Goal: Use online tool/utility: Utilize a website feature to perform a specific function

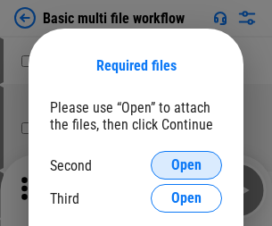
click at [187, 165] on span "Open" at bounding box center [186, 165] width 30 height 14
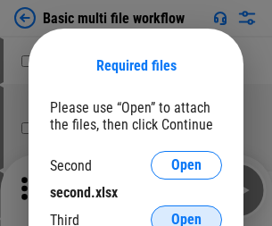
click at [187, 212] on span "Open" at bounding box center [186, 219] width 30 height 14
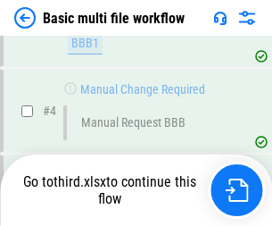
scroll to position [492, 0]
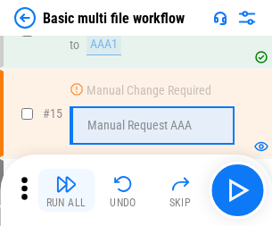
click at [66, 190] on img "button" at bounding box center [65, 183] width 21 height 21
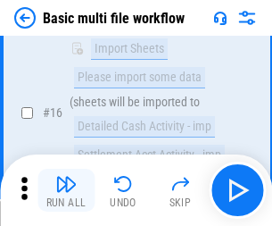
click at [66, 190] on img "button" at bounding box center [65, 183] width 21 height 21
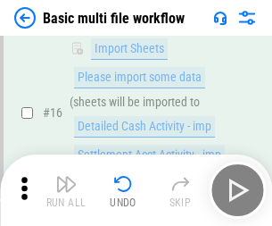
scroll to position [1188, 0]
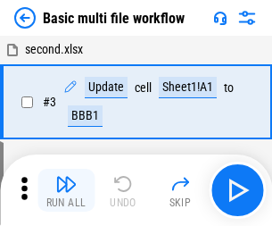
click at [66, 190] on img "button" at bounding box center [65, 183] width 21 height 21
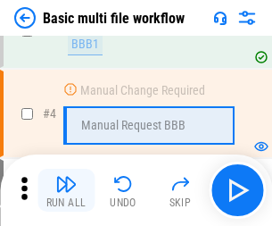
click at [66, 190] on img "button" at bounding box center [65, 183] width 21 height 21
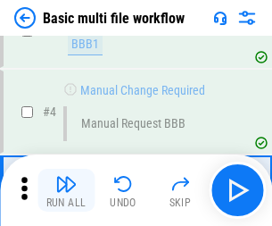
click at [66, 190] on img "button" at bounding box center [65, 183] width 21 height 21
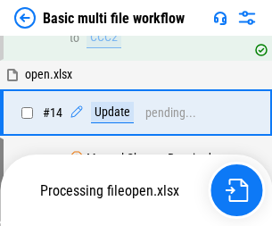
scroll to position [1062, 0]
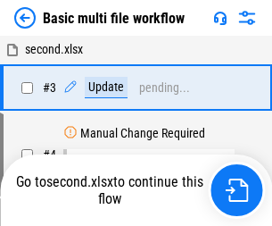
scroll to position [72, 0]
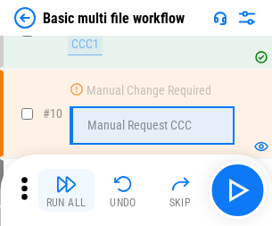
click at [66, 190] on img "button" at bounding box center [65, 183] width 21 height 21
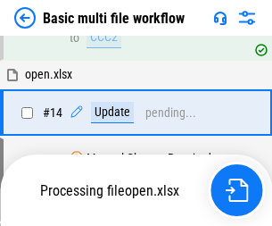
scroll to position [1062, 0]
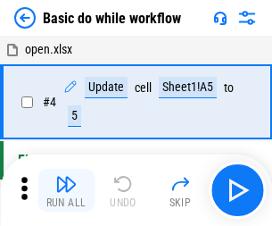
click at [66, 190] on img "button" at bounding box center [65, 183] width 21 height 21
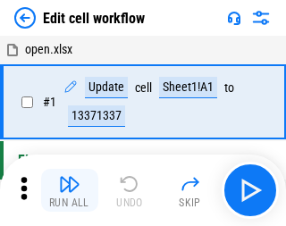
click at [66, 190] on img "button" at bounding box center [69, 183] width 21 height 21
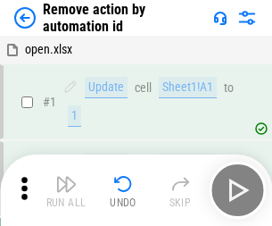
scroll to position [66, 0]
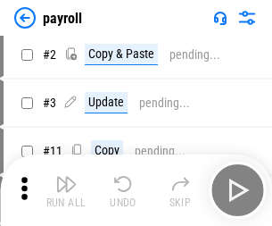
click at [66, 190] on img "button" at bounding box center [65, 183] width 21 height 21
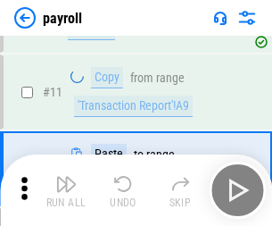
scroll to position [129, 0]
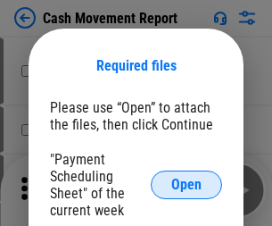
click at [187, 185] on span "Open" at bounding box center [186, 185] width 30 height 14
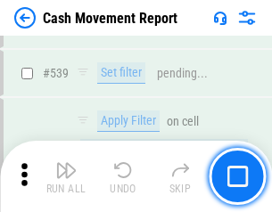
scroll to position [7924, 0]
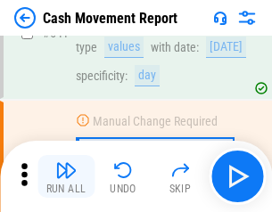
click at [66, 177] on img "button" at bounding box center [65, 170] width 21 height 21
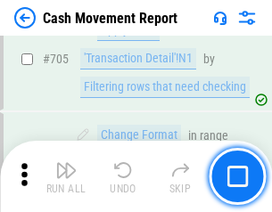
scroll to position [9203, 0]
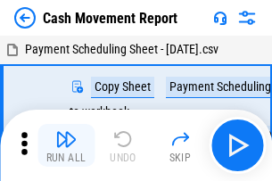
click at [66, 132] on img "button" at bounding box center [65, 139] width 21 height 21
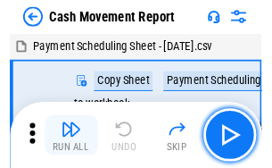
scroll to position [32, 0]
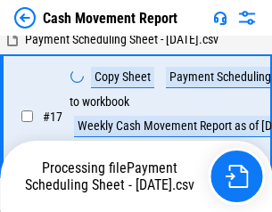
scroll to position [371, 0]
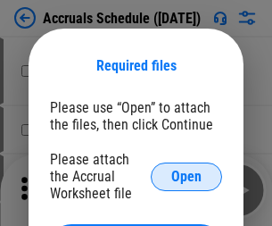
click at [187, 176] on span "Open" at bounding box center [186, 177] width 30 height 14
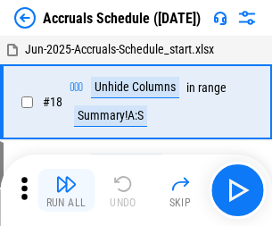
click at [66, 190] on img "button" at bounding box center [65, 183] width 21 height 21
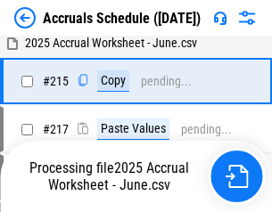
scroll to position [2730, 0]
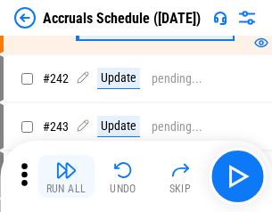
click at [66, 177] on img "button" at bounding box center [65, 170] width 21 height 21
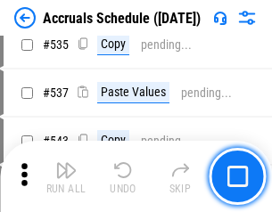
scroll to position [6122, 0]
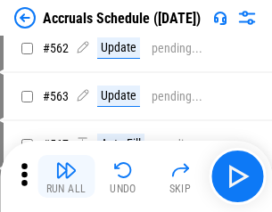
click at [66, 177] on img "button" at bounding box center [65, 170] width 21 height 21
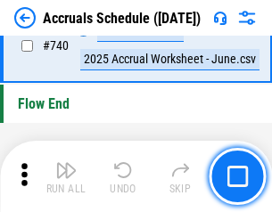
scroll to position [8865, 0]
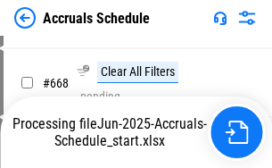
scroll to position [7569, 0]
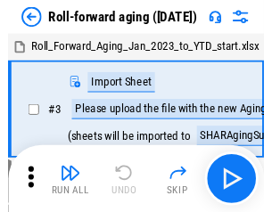
scroll to position [3, 0]
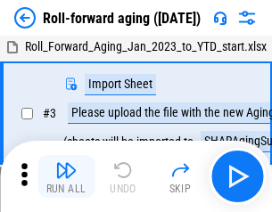
click at [66, 177] on img "button" at bounding box center [65, 170] width 21 height 21
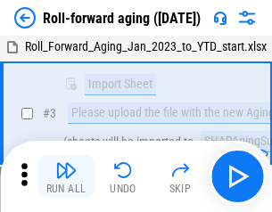
click at [66, 177] on img "button" at bounding box center [65, 170] width 21 height 21
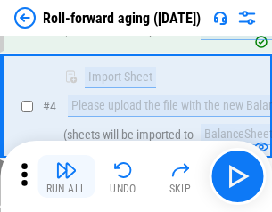
click at [66, 177] on img "button" at bounding box center [65, 170] width 21 height 21
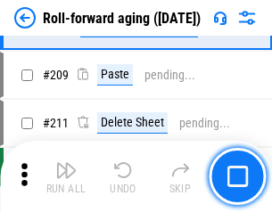
scroll to position [5633, 0]
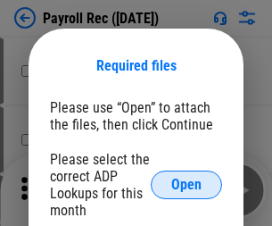
click at [187, 185] on span "Open" at bounding box center [186, 185] width 30 height 14
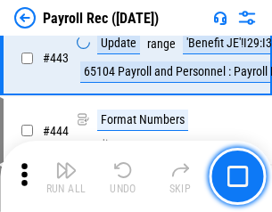
scroll to position [9006, 0]
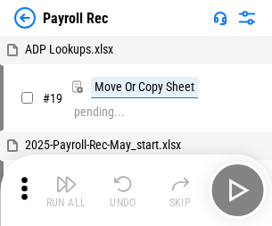
click at [66, 190] on img "button" at bounding box center [65, 183] width 21 height 21
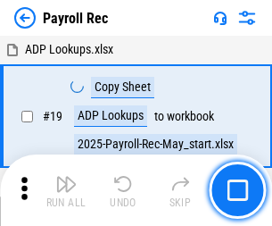
scroll to position [109, 0]
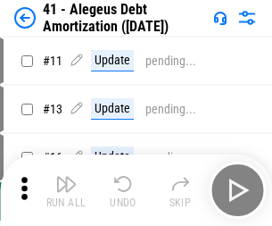
click at [66, 190] on img "button" at bounding box center [65, 183] width 21 height 21
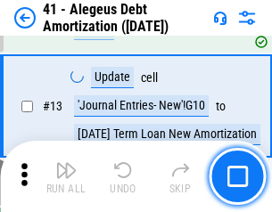
scroll to position [221, 0]
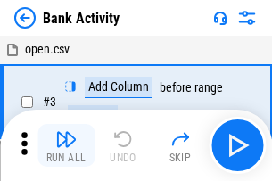
click at [66, 146] on img "button" at bounding box center [65, 139] width 21 height 21
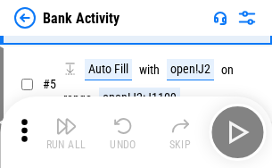
scroll to position [95, 0]
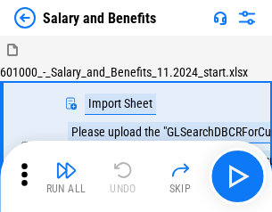
scroll to position [24, 0]
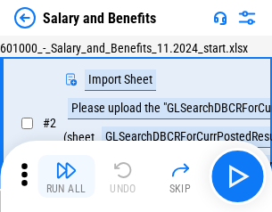
click at [66, 177] on img "button" at bounding box center [65, 170] width 21 height 21
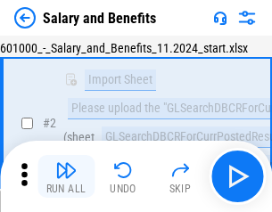
click at [66, 177] on img "button" at bounding box center [65, 170] width 21 height 21
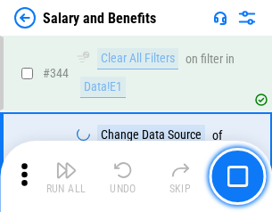
scroll to position [8360, 0]
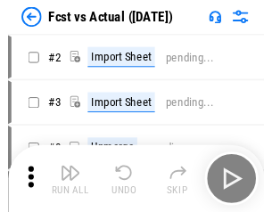
scroll to position [23, 0]
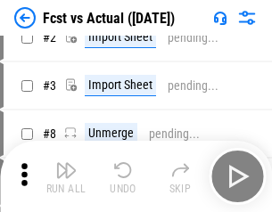
click at [66, 177] on img "button" at bounding box center [65, 170] width 21 height 21
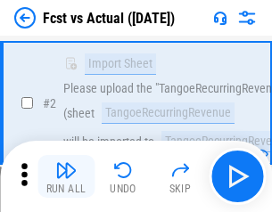
click at [66, 177] on img "button" at bounding box center [65, 170] width 21 height 21
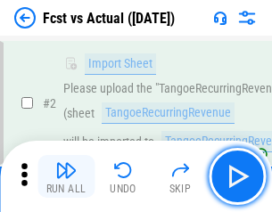
scroll to position [167, 0]
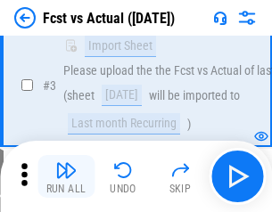
click at [66, 177] on img "button" at bounding box center [65, 170] width 21 height 21
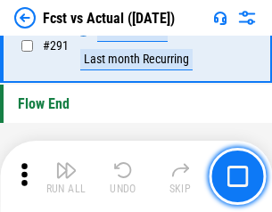
scroll to position [8450, 0]
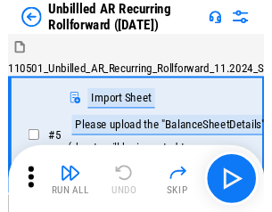
scroll to position [38, 0]
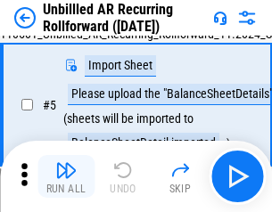
click at [66, 177] on img "button" at bounding box center [65, 170] width 21 height 21
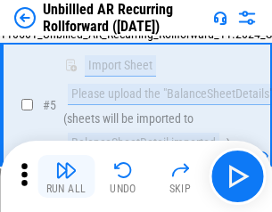
click at [66, 177] on img "button" at bounding box center [65, 170] width 21 height 21
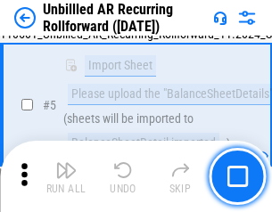
scroll to position [168, 0]
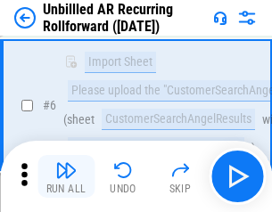
click at [66, 177] on img "button" at bounding box center [65, 170] width 21 height 21
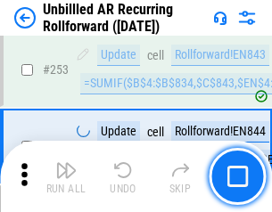
scroll to position [6065, 0]
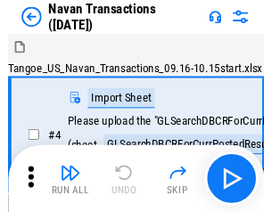
scroll to position [29, 0]
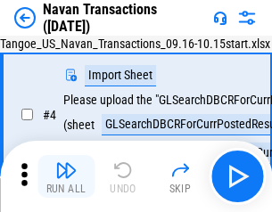
click at [66, 177] on img "button" at bounding box center [65, 170] width 21 height 21
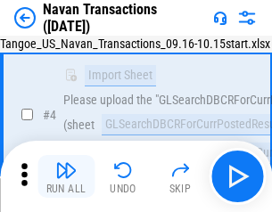
click at [66, 177] on img "button" at bounding box center [65, 170] width 21 height 21
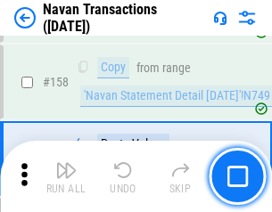
scroll to position [5789, 0]
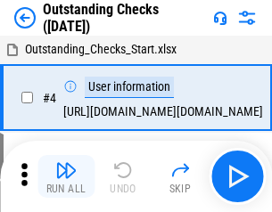
click at [66, 177] on img "button" at bounding box center [65, 170] width 21 height 21
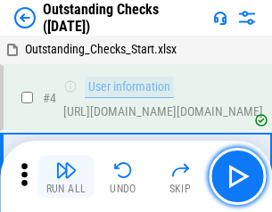
scroll to position [75, 0]
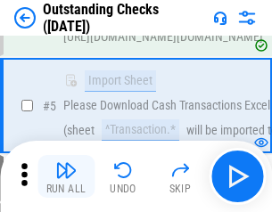
click at [66, 177] on img "button" at bounding box center [65, 170] width 21 height 21
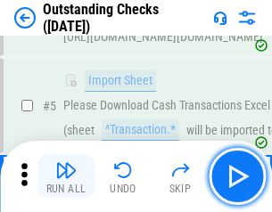
scroll to position [187, 0]
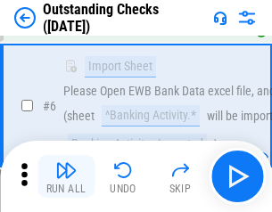
click at [66, 177] on img "button" at bounding box center [65, 170] width 21 height 21
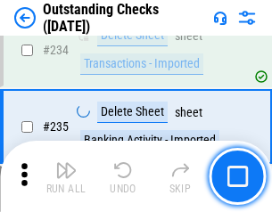
scroll to position [5422, 0]
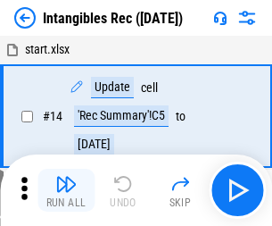
click at [66, 190] on img "button" at bounding box center [65, 183] width 21 height 21
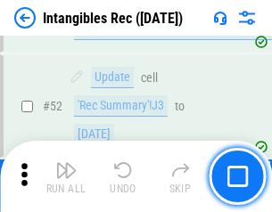
scroll to position [695, 0]
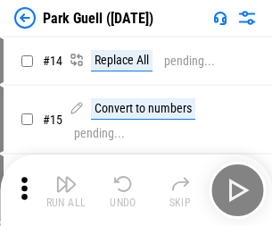
click at [66, 177] on img "button" at bounding box center [65, 183] width 21 height 21
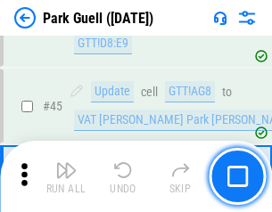
scroll to position [2233, 0]
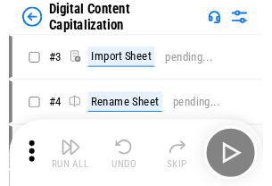
scroll to position [52, 0]
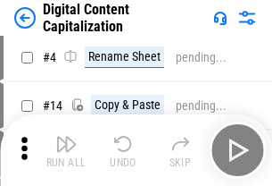
click at [66, 150] on img "button" at bounding box center [65, 143] width 21 height 21
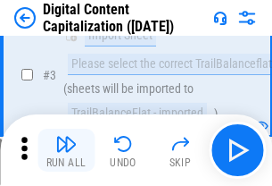
click at [66, 150] on img "button" at bounding box center [65, 143] width 21 height 21
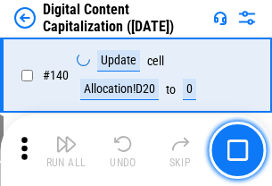
scroll to position [1894, 0]
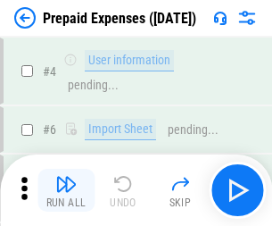
click at [66, 177] on img "button" at bounding box center [65, 183] width 21 height 21
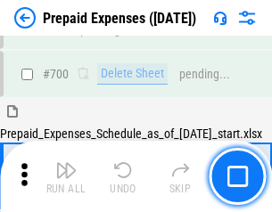
scroll to position [4804, 0]
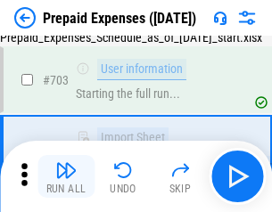
click at [66, 177] on img "button" at bounding box center [65, 170] width 21 height 21
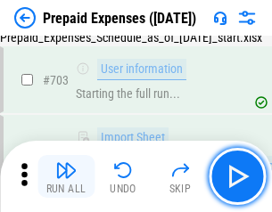
scroll to position [4909, 0]
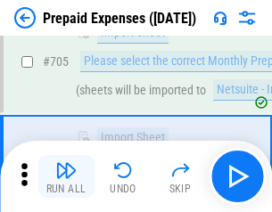
click at [66, 177] on img "button" at bounding box center [65, 170] width 21 height 21
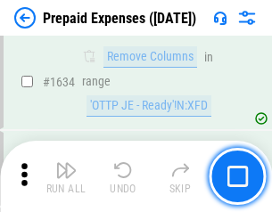
scroll to position [17384, 0]
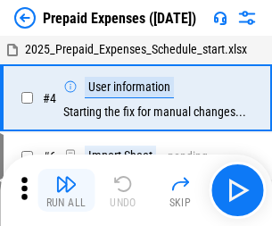
click at [66, 190] on img "button" at bounding box center [65, 183] width 21 height 21
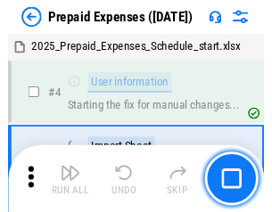
scroll to position [79, 0]
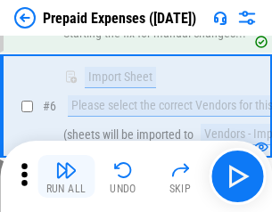
click at [66, 177] on img "button" at bounding box center [65, 170] width 21 height 21
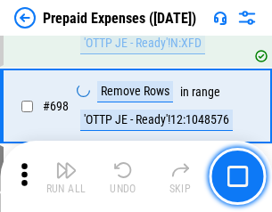
scroll to position [6217, 0]
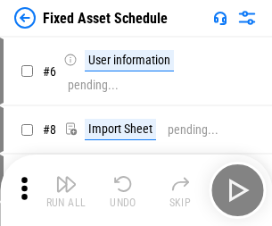
click at [66, 190] on img "button" at bounding box center [65, 183] width 21 height 21
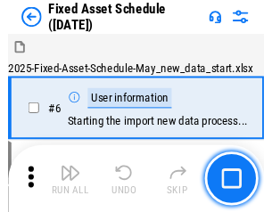
scroll to position [96, 0]
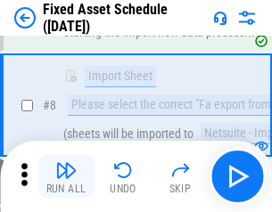
click at [66, 177] on img "button" at bounding box center [65, 170] width 21 height 21
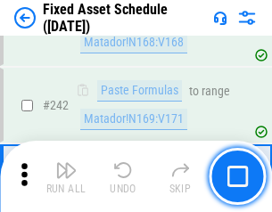
scroll to position [5531, 0]
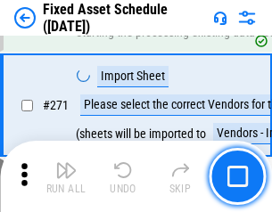
click at [66, 177] on img "button" at bounding box center [65, 170] width 21 height 21
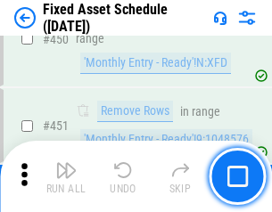
scroll to position [7981, 0]
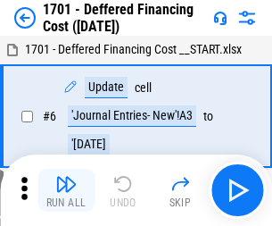
click at [66, 190] on img "button" at bounding box center [65, 183] width 21 height 21
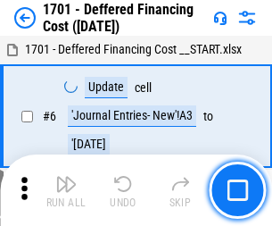
scroll to position [214, 0]
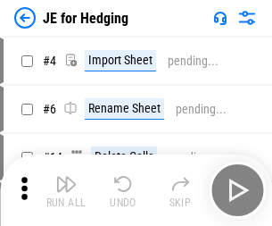
click at [66, 177] on img "button" at bounding box center [65, 183] width 21 height 21
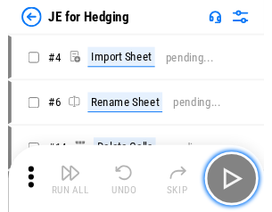
scroll to position [3, 0]
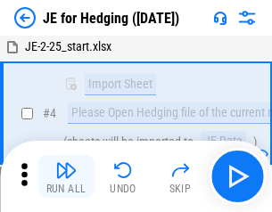
click at [66, 177] on img "button" at bounding box center [65, 170] width 21 height 21
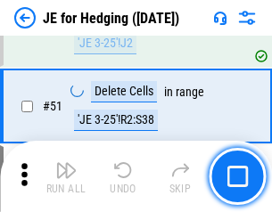
scroll to position [1156, 0]
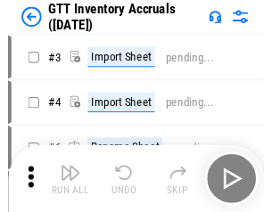
scroll to position [3, 0]
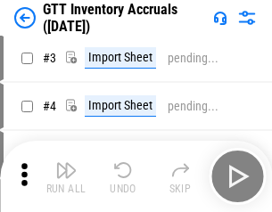
click at [66, 177] on img "button" at bounding box center [65, 170] width 21 height 21
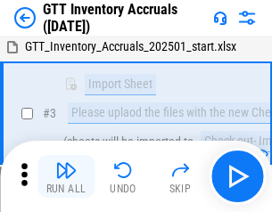
click at [66, 177] on img "button" at bounding box center [65, 170] width 21 height 21
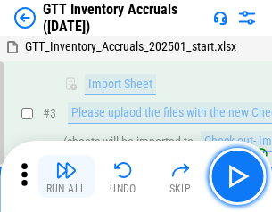
scroll to position [115, 0]
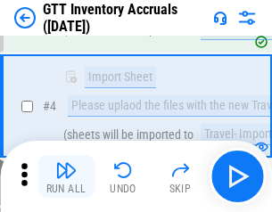
click at [66, 177] on img "button" at bounding box center [65, 170] width 21 height 21
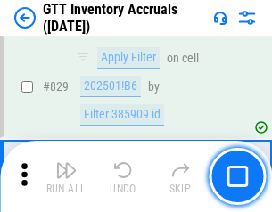
scroll to position [13552, 0]
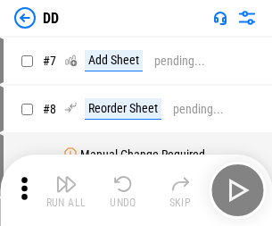
click at [66, 190] on img "button" at bounding box center [65, 183] width 21 height 21
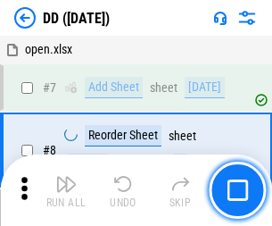
scroll to position [172, 0]
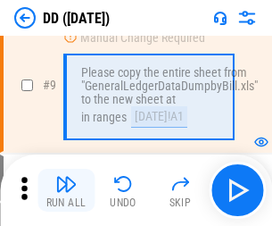
click at [66, 190] on img "button" at bounding box center [65, 183] width 21 height 21
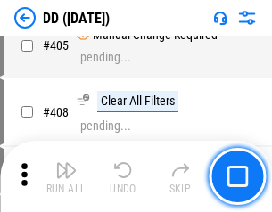
scroll to position [7989, 0]
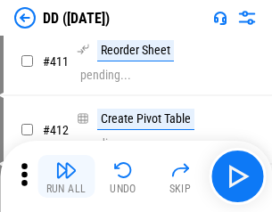
click at [66, 177] on img "button" at bounding box center [65, 170] width 21 height 21
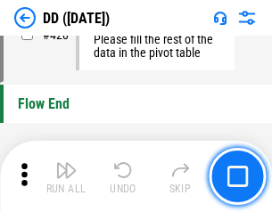
scroll to position [8546, 0]
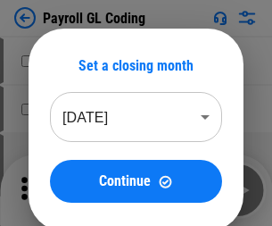
click at [66, 190] on img "button" at bounding box center [65, 183] width 21 height 21
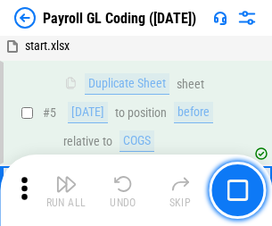
scroll to position [214, 0]
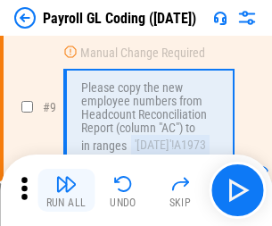
click at [66, 190] on img "button" at bounding box center [65, 183] width 21 height 21
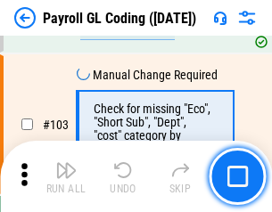
scroll to position [4189, 0]
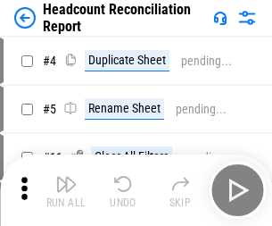
click at [66, 190] on img "button" at bounding box center [65, 183] width 21 height 21
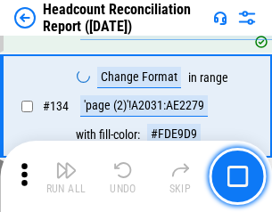
scroll to position [2146, 0]
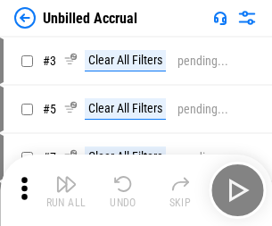
click at [66, 190] on img "button" at bounding box center [65, 183] width 21 height 21
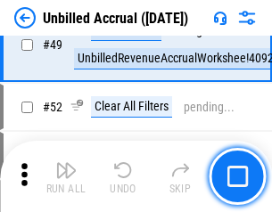
scroll to position [1620, 0]
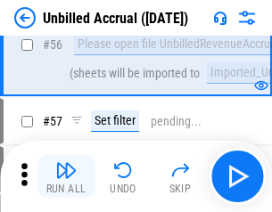
click at [66, 177] on img "button" at bounding box center [65, 170] width 21 height 21
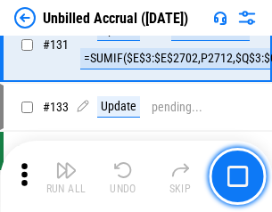
scroll to position [5318, 0]
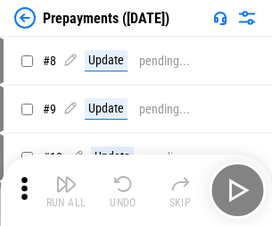
click at [66, 190] on img "button" at bounding box center [65, 183] width 21 height 21
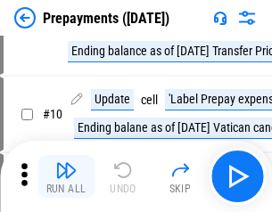
scroll to position [112, 0]
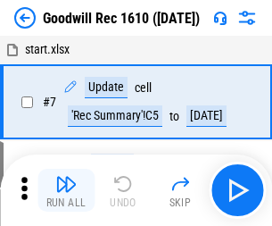
click at [66, 190] on img "button" at bounding box center [65, 183] width 21 height 21
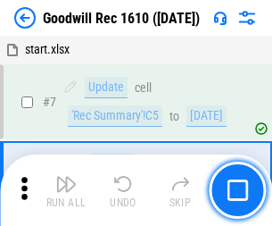
scroll to position [305, 0]
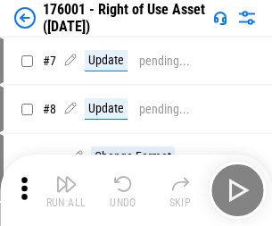
click at [66, 190] on img "button" at bounding box center [65, 183] width 21 height 21
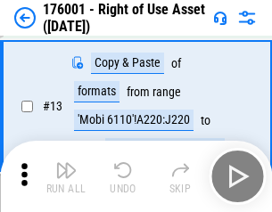
scroll to position [115, 0]
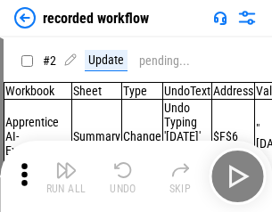
click at [66, 177] on img "button" at bounding box center [65, 170] width 21 height 21
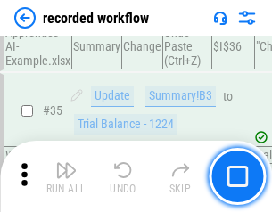
scroll to position [5581, 0]
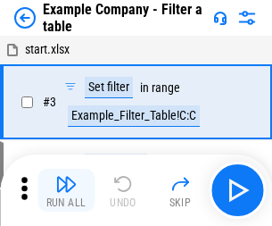
click at [66, 190] on img "button" at bounding box center [65, 183] width 21 height 21
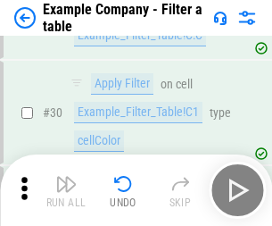
scroll to position [1634, 0]
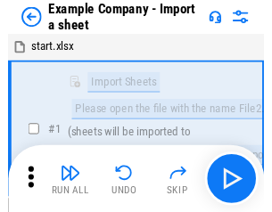
scroll to position [28, 0]
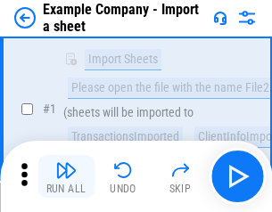
click at [66, 177] on img "button" at bounding box center [65, 170] width 21 height 21
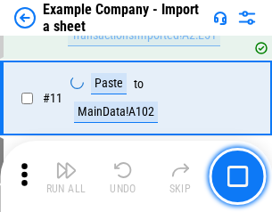
scroll to position [395, 0]
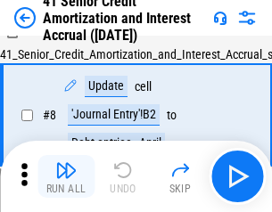
click at [66, 177] on img "button" at bounding box center [65, 170] width 21 height 21
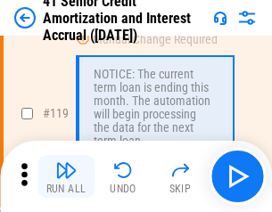
click at [66, 177] on img "button" at bounding box center [65, 170] width 21 height 21
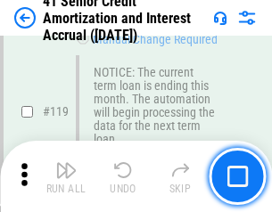
scroll to position [1685, 0]
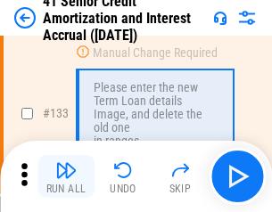
click at [66, 177] on img "button" at bounding box center [65, 170] width 21 height 21
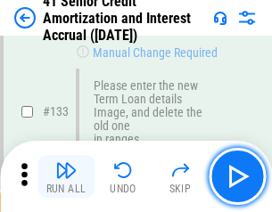
scroll to position [1866, 0]
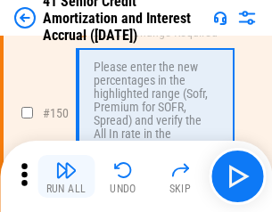
click at [66, 177] on img "button" at bounding box center [65, 170] width 21 height 21
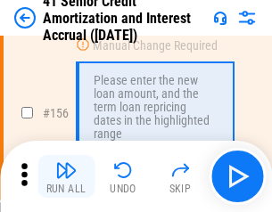
click at [66, 177] on img "button" at bounding box center [65, 170] width 21 height 21
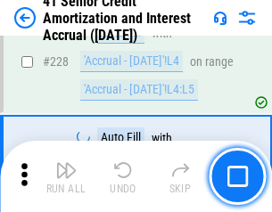
scroll to position [3999, 0]
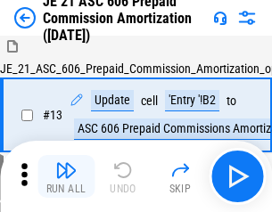
click at [66, 177] on img "button" at bounding box center [65, 170] width 21 height 21
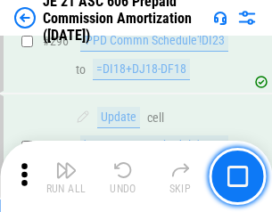
scroll to position [3285, 0]
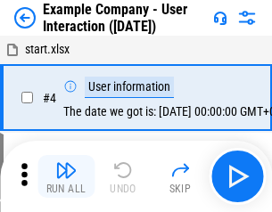
click at [66, 177] on img "button" at bounding box center [65, 170] width 21 height 21
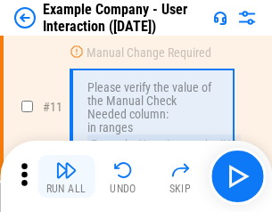
click at [66, 177] on img "button" at bounding box center [65, 170] width 21 height 21
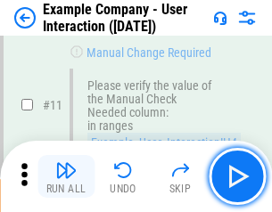
scroll to position [387, 0]
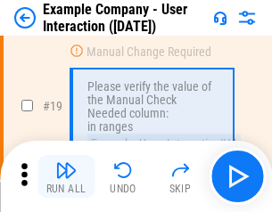
click at [66, 177] on img "button" at bounding box center [65, 170] width 21 height 21
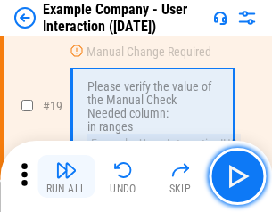
click at [66, 177] on img "button" at bounding box center [65, 170] width 21 height 21
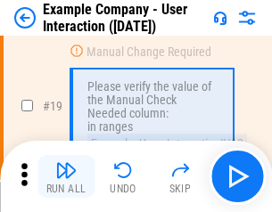
click at [66, 177] on img "button" at bounding box center [65, 170] width 21 height 21
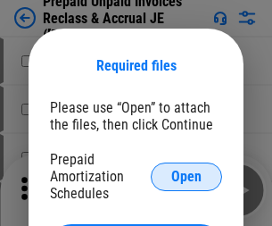
click at [187, 176] on span "Open" at bounding box center [186, 177] width 30 height 14
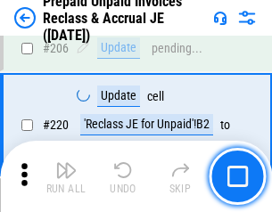
scroll to position [2314, 0]
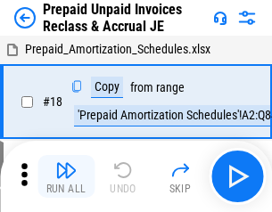
click at [66, 177] on img "button" at bounding box center [65, 170] width 21 height 21
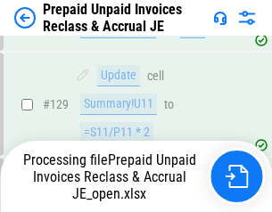
scroll to position [2314, 0]
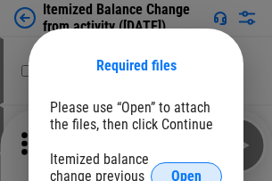
click at [187, 170] on span "Open" at bounding box center [186, 177] width 30 height 14
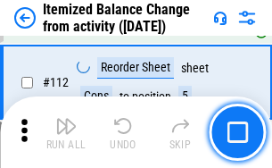
scroll to position [2986, 0]
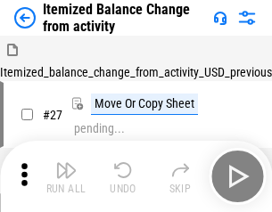
scroll to position [28, 0]
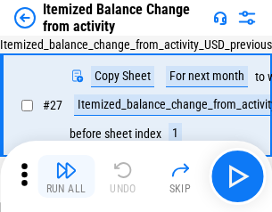
click at [66, 177] on img "button" at bounding box center [65, 170] width 21 height 21
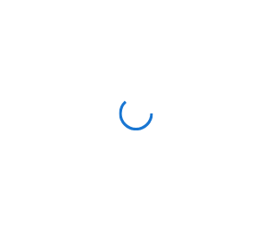
scroll to position [8, 0]
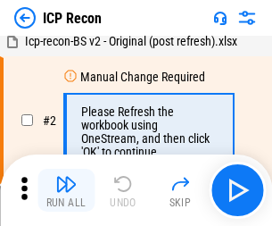
click at [66, 190] on img "button" at bounding box center [65, 183] width 21 height 21
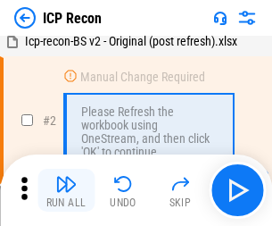
click at [66, 190] on img "button" at bounding box center [65, 183] width 21 height 21
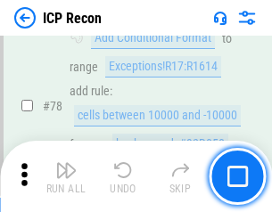
scroll to position [1750, 0]
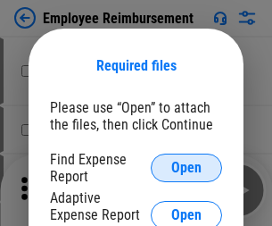
click at [187, 168] on span "Open" at bounding box center [186, 168] width 30 height 14
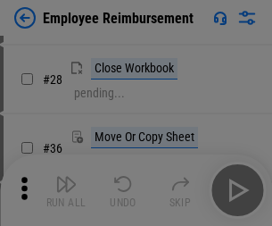
scroll to position [431, 0]
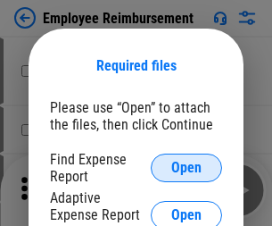
click at [187, 168] on span "Open" at bounding box center [186, 168] width 30 height 14
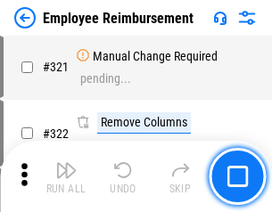
scroll to position [7769, 0]
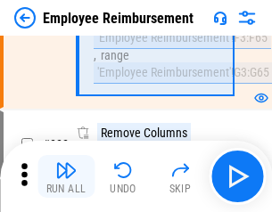
click at [66, 177] on img "button" at bounding box center [65, 170] width 21 height 21
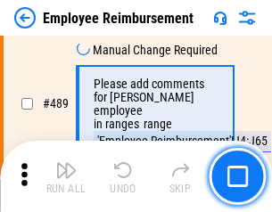
scroll to position [11177, 0]
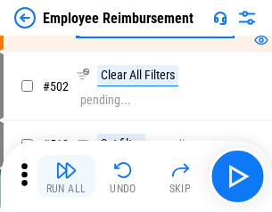
click at [66, 177] on img "button" at bounding box center [65, 170] width 21 height 21
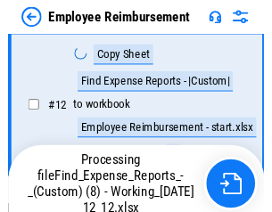
scroll to position [363, 0]
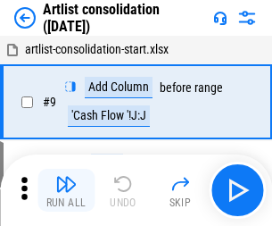
click at [66, 190] on img "button" at bounding box center [65, 183] width 21 height 21
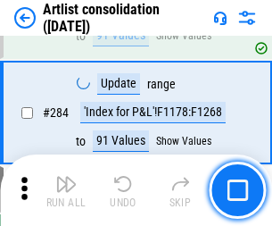
scroll to position [7384, 0]
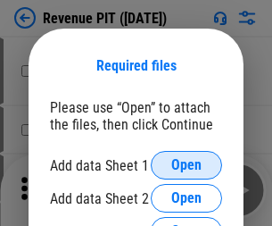
click at [187, 165] on span "Open" at bounding box center [186, 165] width 30 height 14
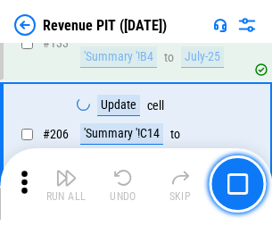
scroll to position [1814, 0]
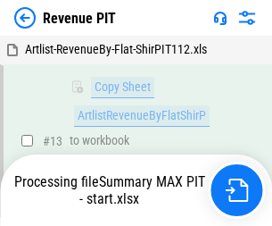
scroll to position [353, 0]
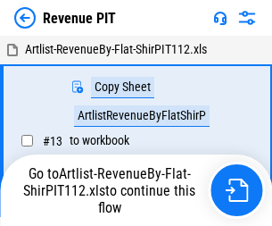
scroll to position [28, 0]
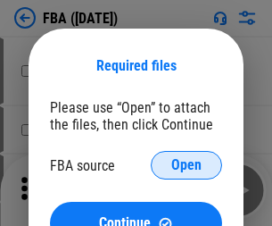
click at [187, 165] on span "Open" at bounding box center [186, 165] width 30 height 14
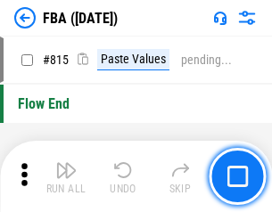
scroll to position [15676, 0]
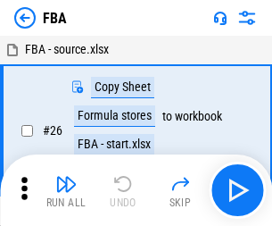
scroll to position [18, 0]
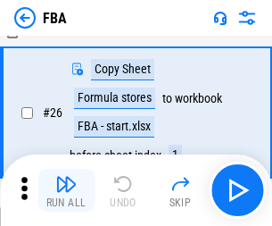
click at [66, 190] on img "button" at bounding box center [65, 183] width 21 height 21
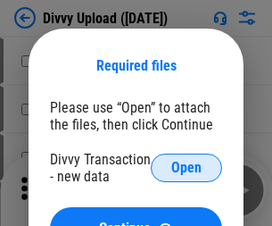
click at [187, 168] on span "Open" at bounding box center [186, 168] width 30 height 14
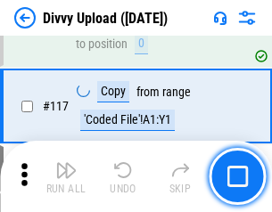
scroll to position [1511, 0]
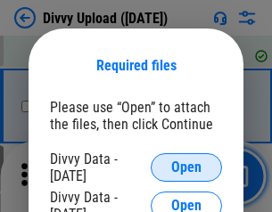
click at [187, 168] on span "Open" at bounding box center [186, 168] width 30 height 14
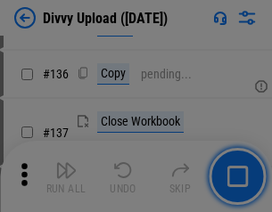
scroll to position [2259, 0]
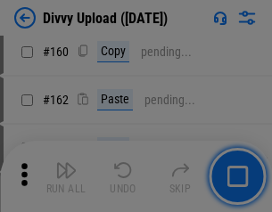
scroll to position [3226, 0]
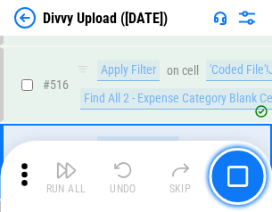
scroll to position [11202, 0]
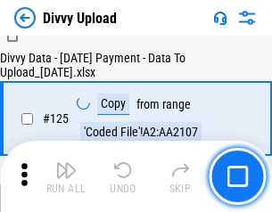
scroll to position [1764, 0]
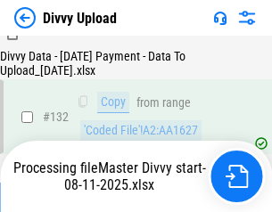
scroll to position [2158, 0]
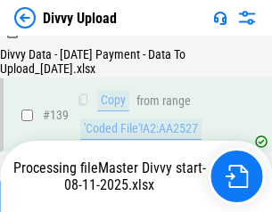
scroll to position [2552, 0]
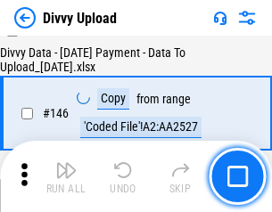
scroll to position [2945, 0]
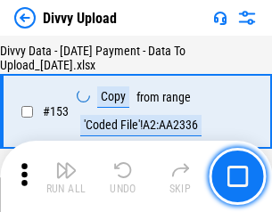
scroll to position [3339, 0]
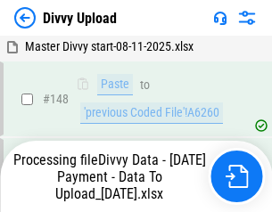
scroll to position [3235, 0]
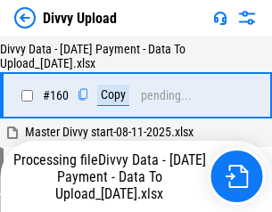
scroll to position [3733, 0]
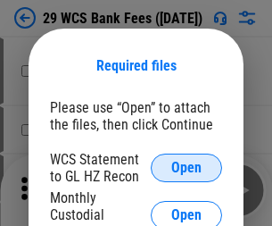
click at [187, 168] on span "Open" at bounding box center [186, 168] width 30 height 14
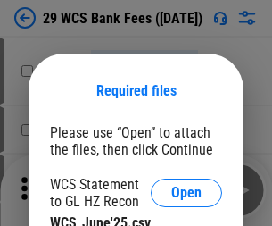
scroll to position [25, 0]
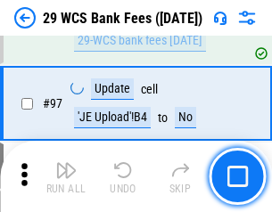
scroll to position [1740, 0]
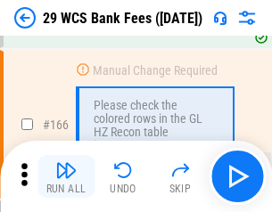
click at [66, 177] on img "button" at bounding box center [65, 170] width 21 height 21
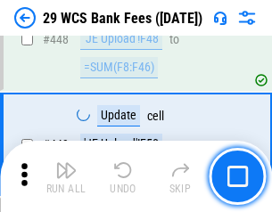
scroll to position [8646, 0]
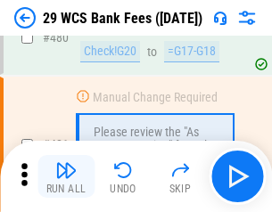
click at [66, 177] on img "button" at bounding box center [65, 170] width 21 height 21
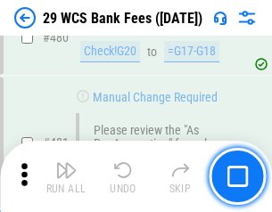
scroll to position [9206, 0]
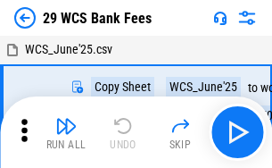
scroll to position [32, 0]
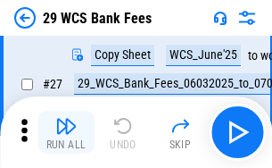
click at [66, 132] on img "button" at bounding box center [65, 125] width 21 height 21
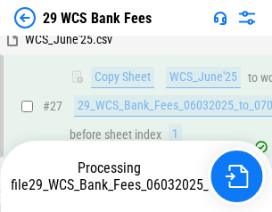
scroll to position [265, 0]
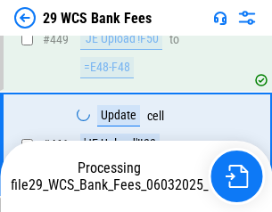
scroll to position [9082, 0]
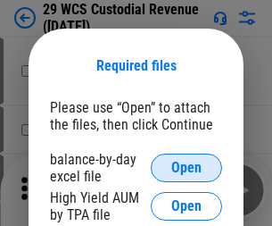
click at [187, 168] on span "Open" at bounding box center [186, 168] width 30 height 14
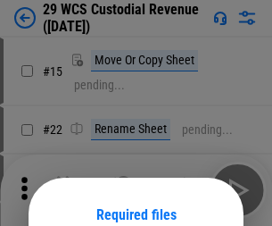
scroll to position [149, 0]
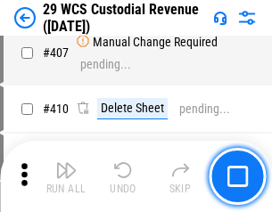
scroll to position [8270, 0]
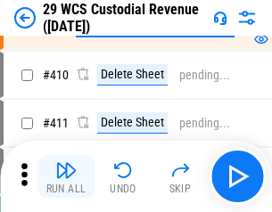
click at [66, 177] on img "button" at bounding box center [65, 170] width 21 height 21
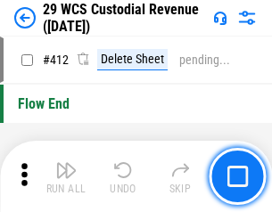
scroll to position [8527, 0]
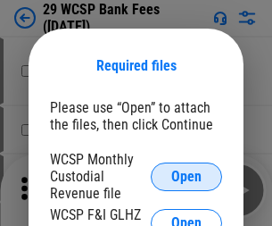
click at [187, 176] on span "Open" at bounding box center [186, 177] width 30 height 14
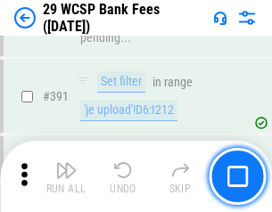
scroll to position [6073, 0]
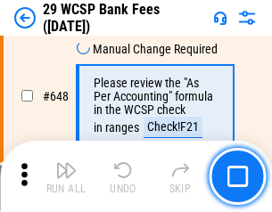
click at [66, 177] on img "button" at bounding box center [65, 170] width 21 height 21
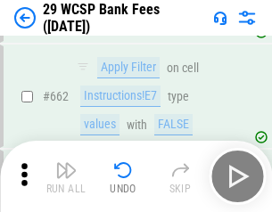
scroll to position [10429, 0]
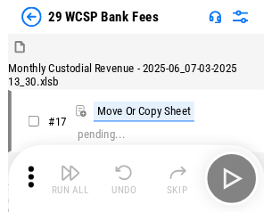
scroll to position [43, 0]
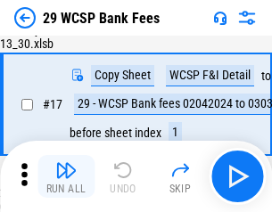
click at [66, 177] on img "button" at bounding box center [65, 170] width 21 height 21
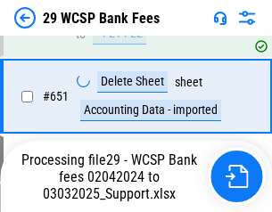
scroll to position [10079, 0]
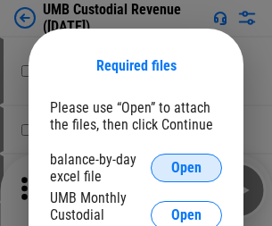
click at [187, 168] on span "Open" at bounding box center [186, 168] width 30 height 14
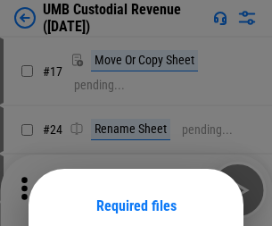
scroll to position [140, 0]
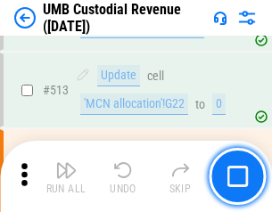
scroll to position [8636, 0]
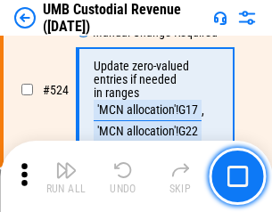
click at [66, 177] on img "button" at bounding box center [65, 170] width 21 height 21
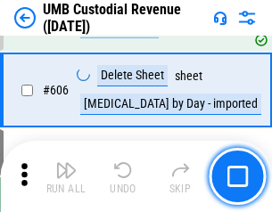
scroll to position [10306, 0]
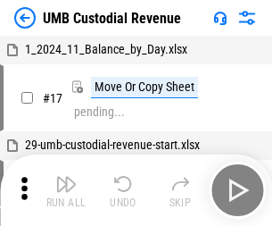
scroll to position [13, 0]
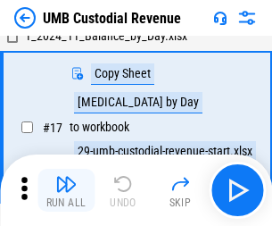
click at [66, 190] on img "button" at bounding box center [65, 183] width 21 height 21
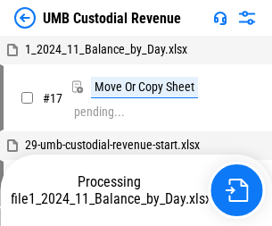
scroll to position [13, 0]
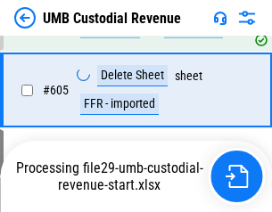
scroll to position [10265, 0]
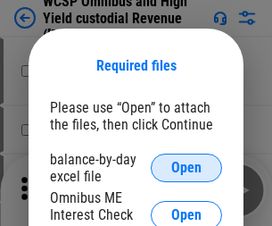
click at [187, 168] on span "Open" at bounding box center [186, 168] width 30 height 14
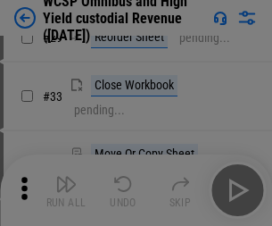
scroll to position [408, 0]
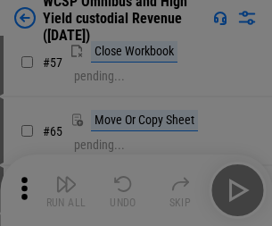
scroll to position [779, 0]
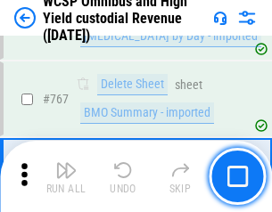
scroll to position [14549, 0]
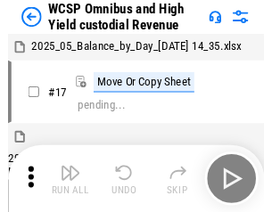
scroll to position [10, 0]
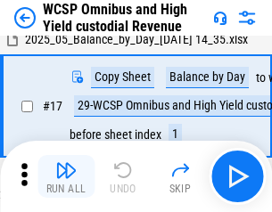
click at [66, 177] on img "button" at bounding box center [65, 170] width 21 height 21
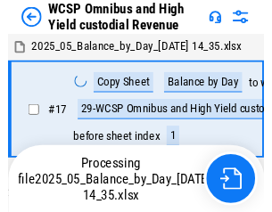
scroll to position [10, 0]
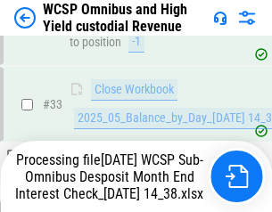
scroll to position [884, 0]
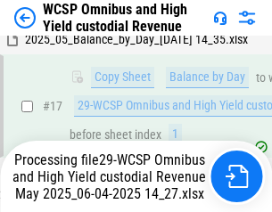
scroll to position [371, 0]
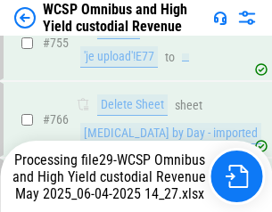
scroll to position [14508, 0]
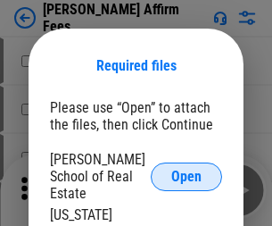
click at [187, 170] on span "Open" at bounding box center [186, 177] width 30 height 14
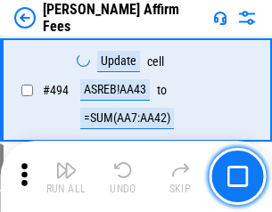
scroll to position [4855, 0]
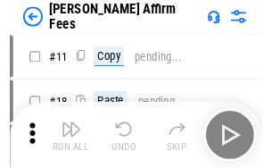
scroll to position [18, 0]
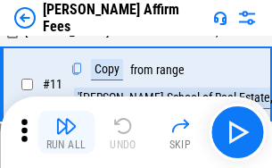
click at [66, 132] on img "button" at bounding box center [65, 125] width 21 height 21
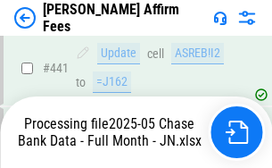
scroll to position [4620, 0]
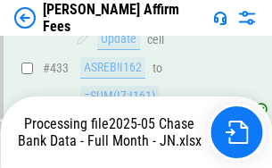
scroll to position [4683, 0]
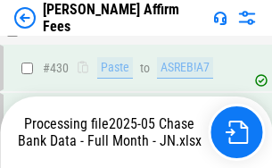
scroll to position [4683, 0]
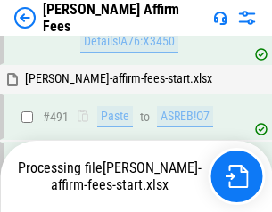
scroll to position [4855, 0]
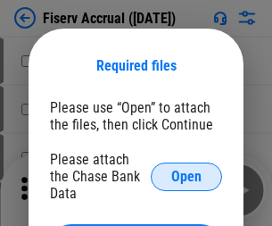
click at [187, 170] on span "Open" at bounding box center [186, 177] width 30 height 14
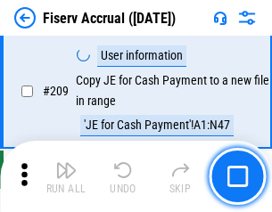
scroll to position [5545, 0]
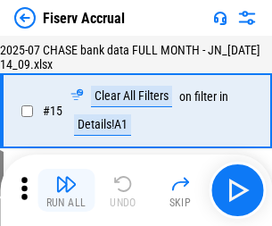
click at [66, 190] on img "button" at bounding box center [65, 183] width 21 height 21
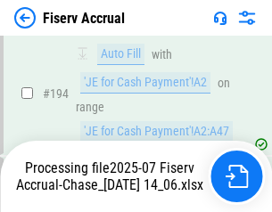
scroll to position [5417, 0]
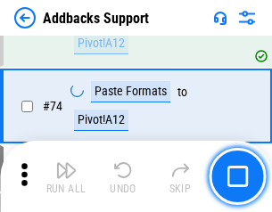
scroll to position [1300, 0]
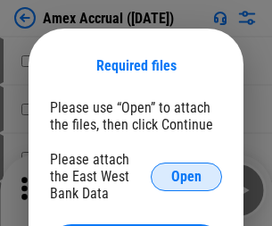
click at [187, 176] on span "Open" at bounding box center [186, 177] width 30 height 14
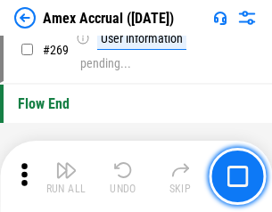
scroll to position [5448, 0]
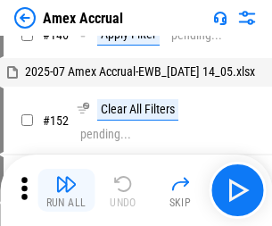
click at [66, 190] on img "button" at bounding box center [65, 183] width 21 height 21
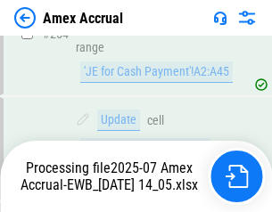
scroll to position [5320, 0]
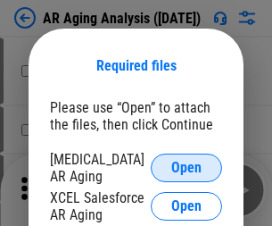
click at [187, 165] on span "Open" at bounding box center [186, 168] width 30 height 14
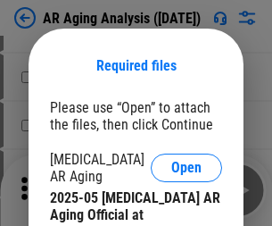
scroll to position [537, 0]
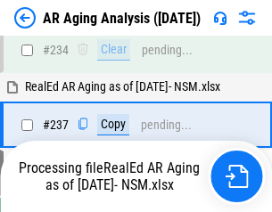
scroll to position [2768, 0]
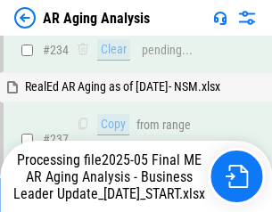
scroll to position [2747, 0]
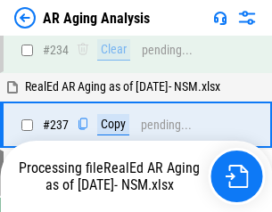
scroll to position [2747, 0]
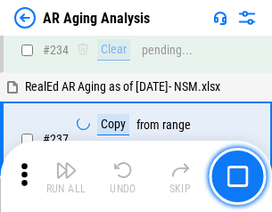
scroll to position [2747, 0]
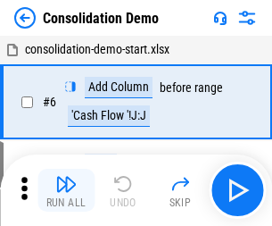
click at [66, 190] on img "button" at bounding box center [65, 183] width 21 height 21
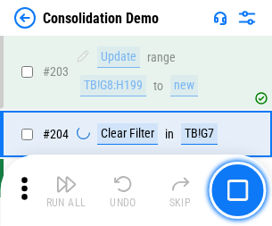
scroll to position [5599, 0]
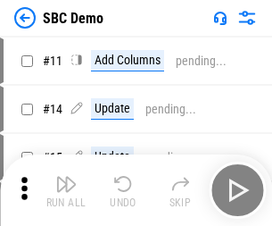
click at [66, 190] on img "button" at bounding box center [65, 183] width 21 height 21
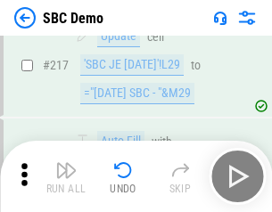
scroll to position [4408, 0]
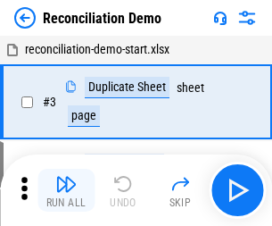
click at [66, 190] on img "button" at bounding box center [65, 183] width 21 height 21
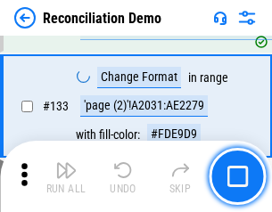
scroll to position [2120, 0]
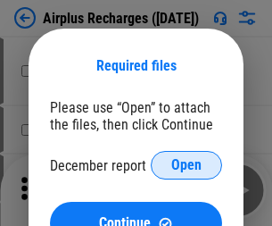
click at [187, 165] on span "Open" at bounding box center [186, 165] width 30 height 14
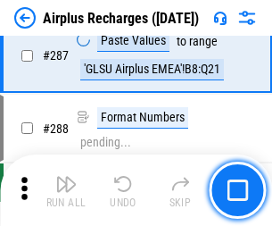
scroll to position [6446, 0]
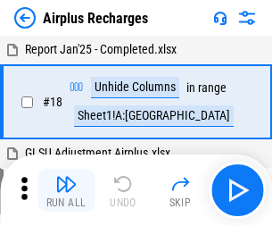
click at [66, 190] on img "button" at bounding box center [65, 183] width 21 height 21
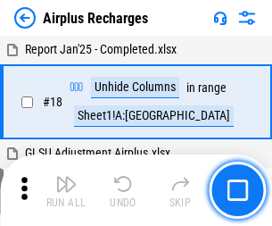
scroll to position [79, 0]
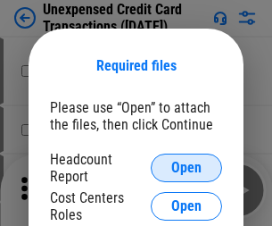
click at [187, 168] on span "Open" at bounding box center [186, 168] width 30 height 14
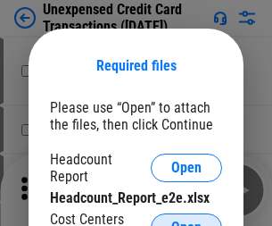
click at [187, 221] on span "Open" at bounding box center [186, 228] width 30 height 14
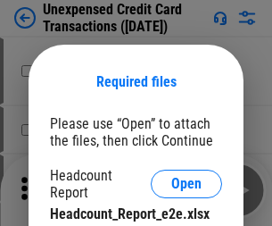
scroll to position [16, 0]
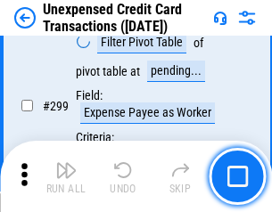
scroll to position [4254, 0]
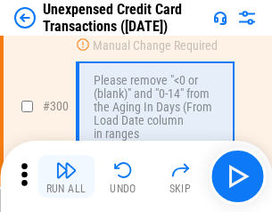
click at [66, 177] on img "button" at bounding box center [65, 170] width 21 height 21
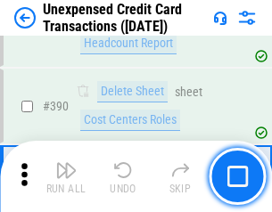
scroll to position [5752, 0]
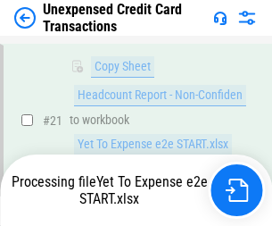
scroll to position [381, 0]
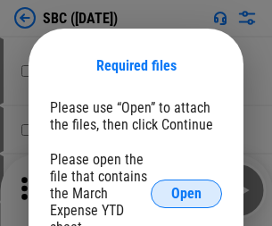
click at [187, 193] on span "Open" at bounding box center [186, 194] width 30 height 14
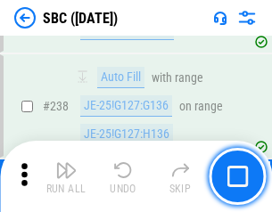
scroll to position [3376, 0]
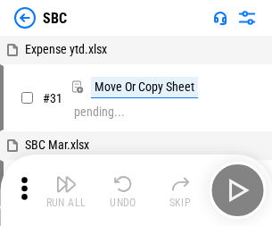
scroll to position [18, 0]
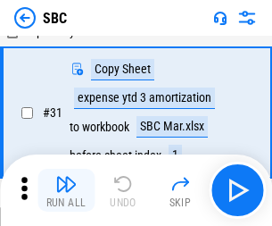
click at [66, 190] on img "button" at bounding box center [65, 183] width 21 height 21
